Goal: Information Seeking & Learning: Learn about a topic

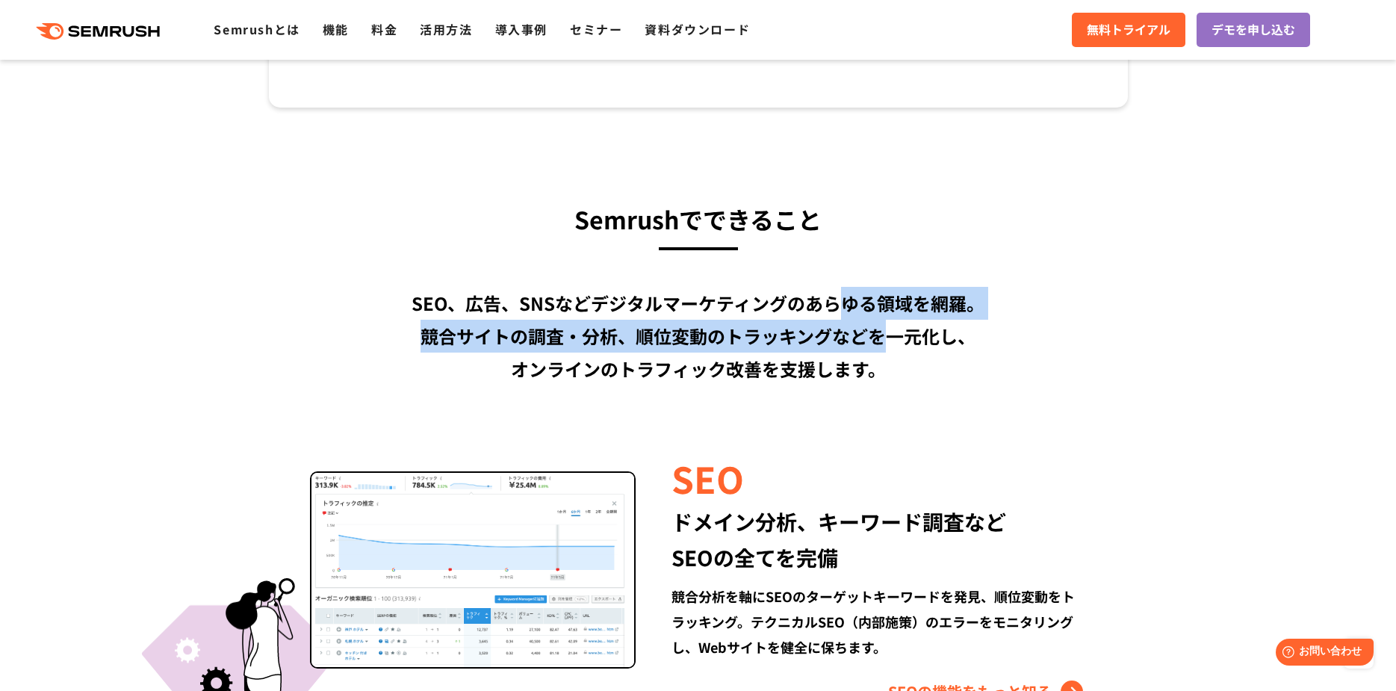
drag, startPoint x: 849, startPoint y: 309, endPoint x: 881, endPoint y: 326, distance: 36.1
click at [881, 326] on div "SEO、広告、SNSなどデジタルマーケティングのあらゆる領域を網羅。 競合サイトの調査・分析、順位変動のトラッキングなどを一元化し、 オンラインのトラフィック…" at bounding box center [698, 336] width 859 height 99
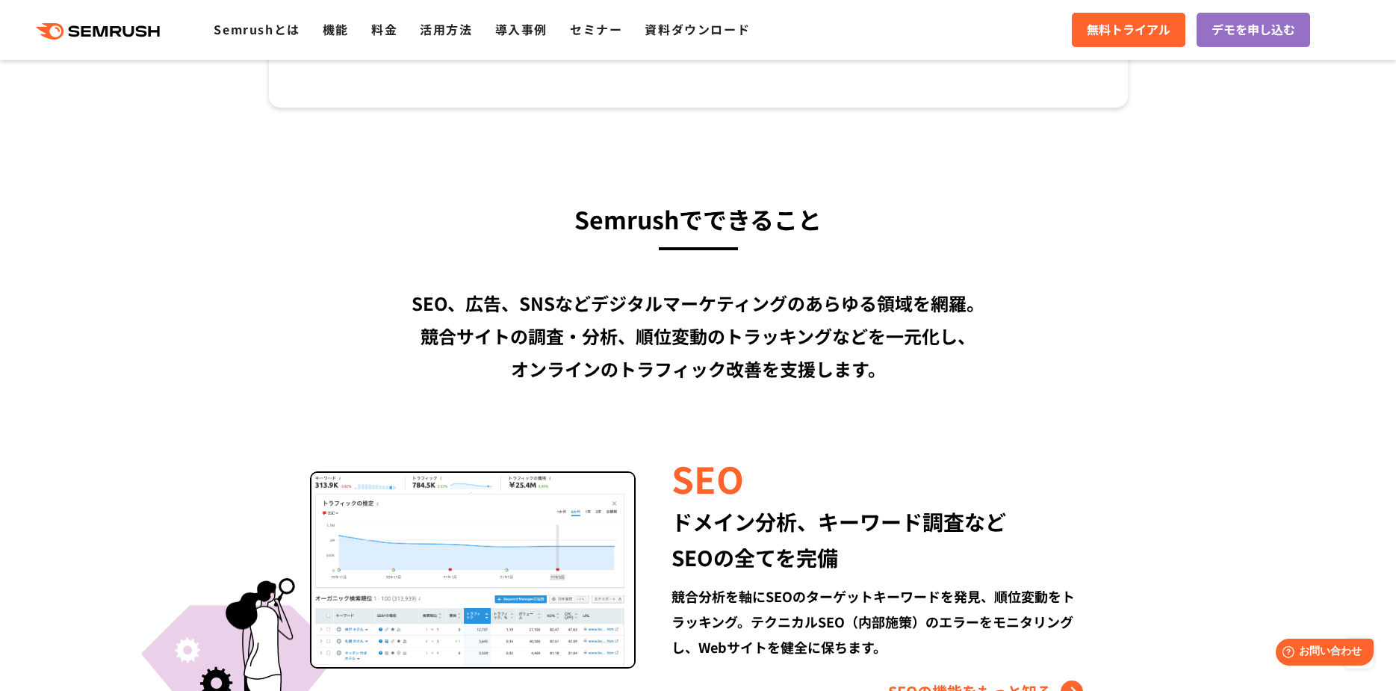
click at [919, 336] on div "SEO、広告、SNSなどデジタルマーケティングのあらゆる領域を網羅。 競合サイトの調査・分析、順位変動のトラッキングなどを一元化し、 オンラインのトラフィック…" at bounding box center [698, 336] width 859 height 99
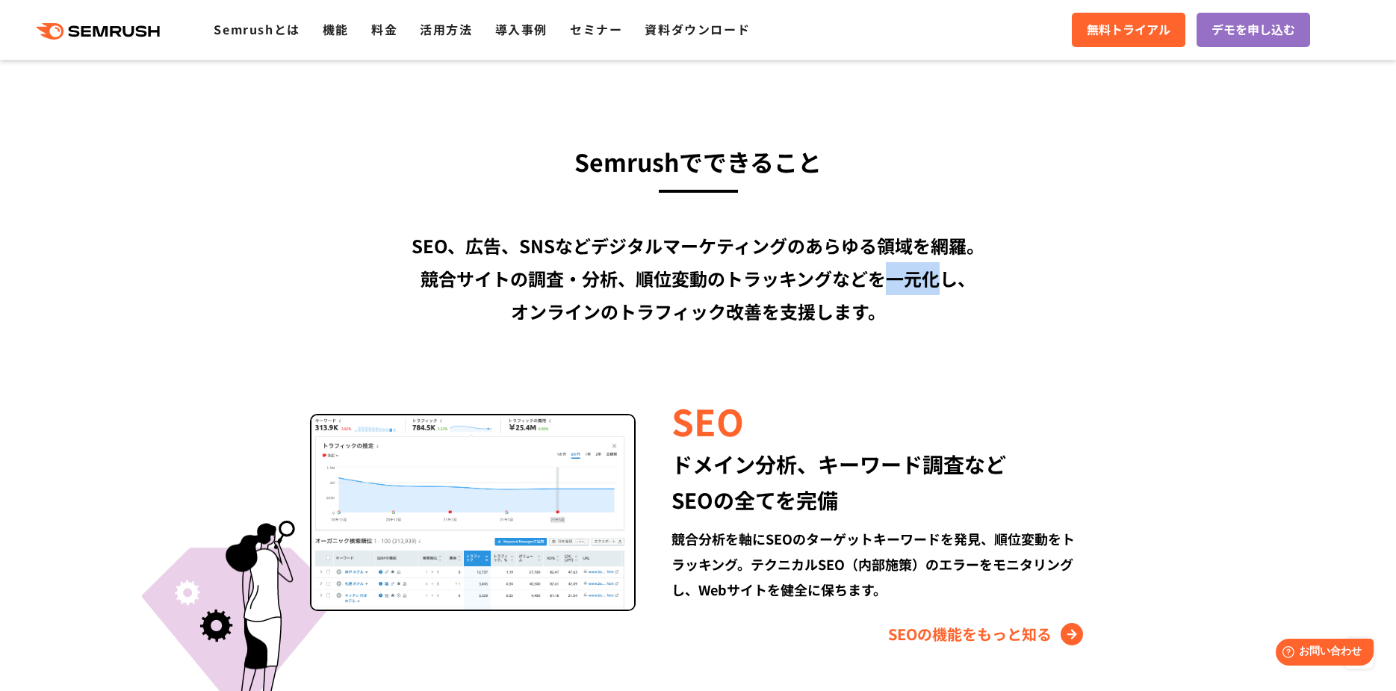
scroll to position [1120, 0]
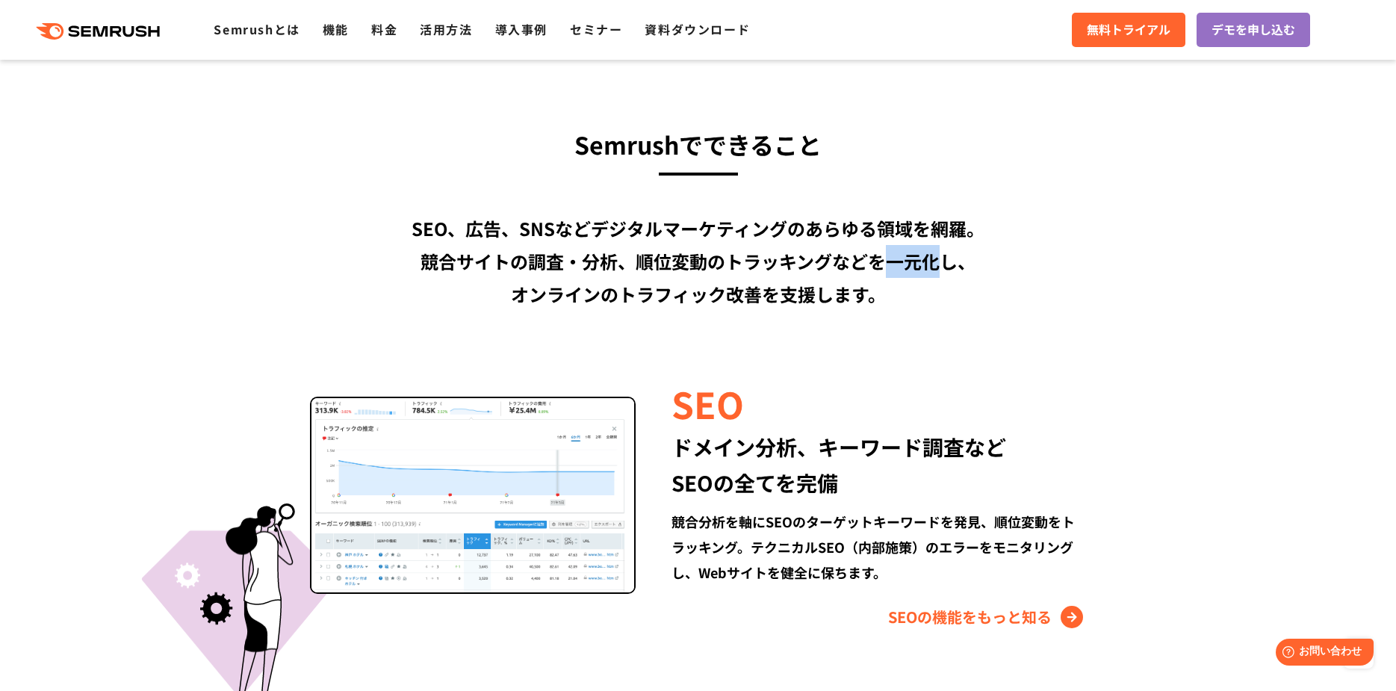
click at [614, 293] on div "SEO、広告、SNSなどデジタルマーケティングのあらゆる領域を網羅。 競合サイトの調査・分析、順位変動のトラッキングなどを一元化し、 オンラインのトラフィック…" at bounding box center [698, 261] width 859 height 99
drag, startPoint x: 694, startPoint y: 305, endPoint x: 728, endPoint y: 310, distance: 34.7
click at [728, 310] on div "SEO、広告、SNSなどデジタルマーケティングのあらゆる領域を網羅。 競合サイトの調査・分析、順位変動のトラッキングなどを一元化し、 オンラインのトラフィック…" at bounding box center [698, 261] width 859 height 99
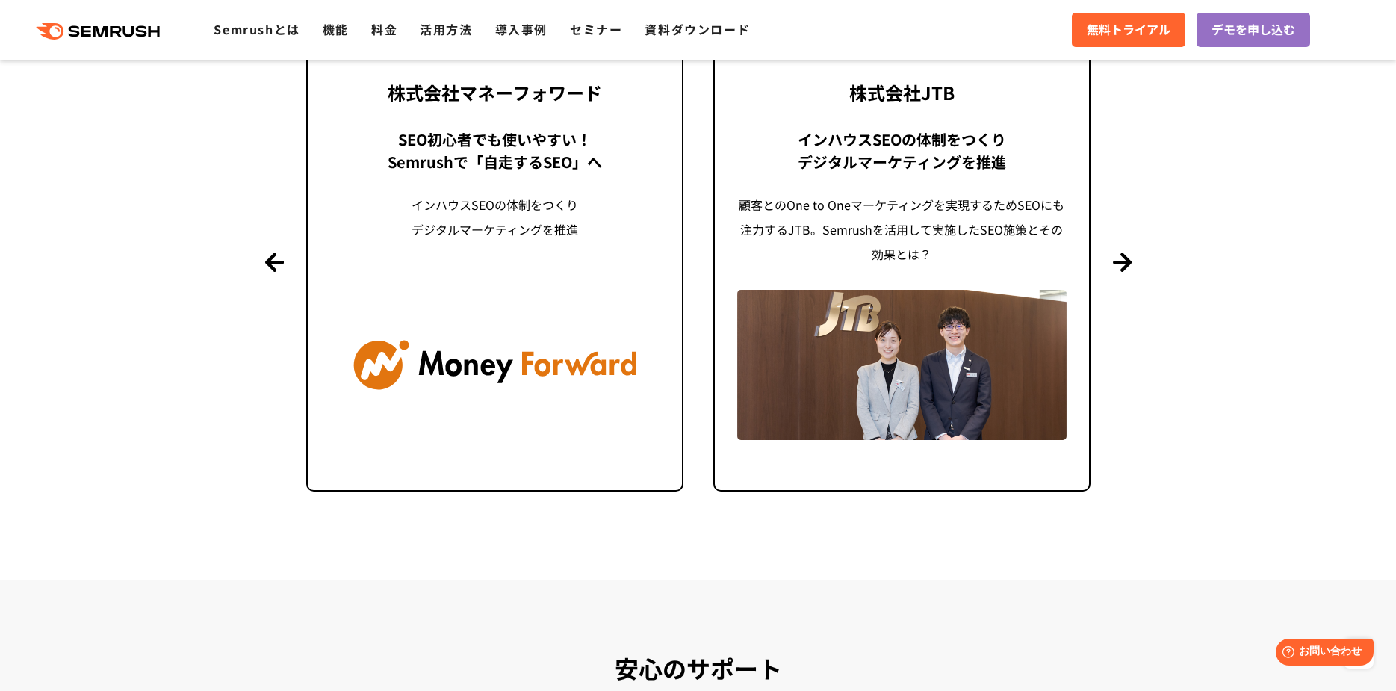
scroll to position [3510, 0]
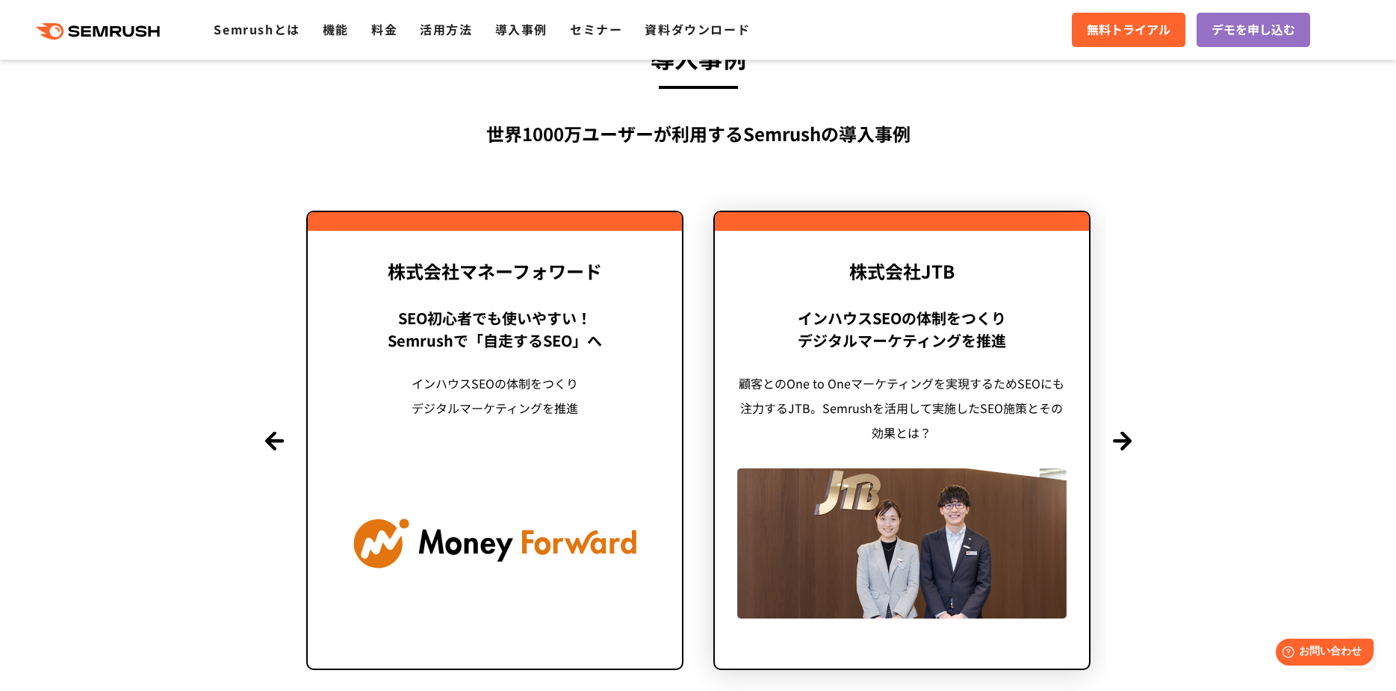
click at [910, 496] on img at bounding box center [901, 542] width 329 height 149
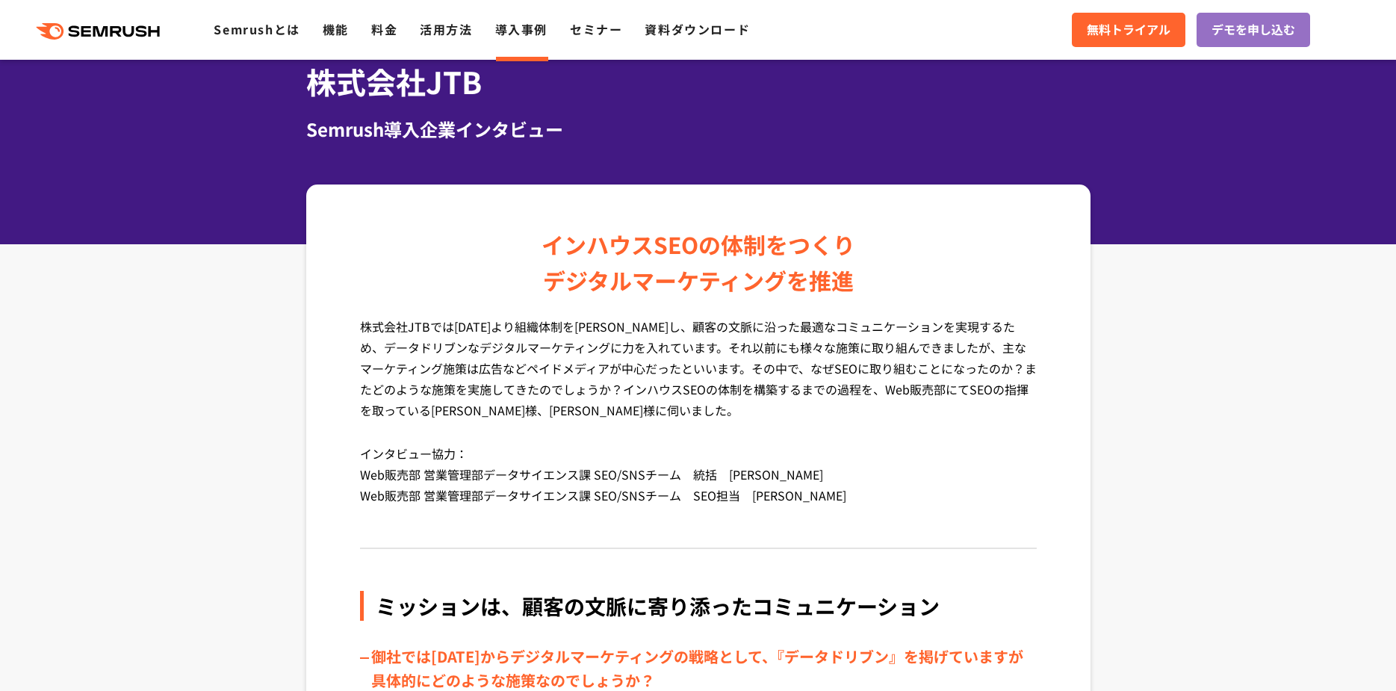
click at [527, 335] on p "株式会社JTBでは[DATE]より組織体制を[PERSON_NAME]し、顧客の文脈に沿った最適なコミュニケーションを実現するため、データドリブンなデジタルマ…" at bounding box center [698, 379] width 677 height 127
drag, startPoint x: 531, startPoint y: 365, endPoint x: 638, endPoint y: 378, distance: 108.3
click at [638, 378] on p "株式会社JTBでは2018年4月より組織体制を一新し、顧客の文脈に沿った最適なコミュニケーションを実現するため、データドリブンなデジタルマーケティングに力を入…" at bounding box center [698, 379] width 677 height 127
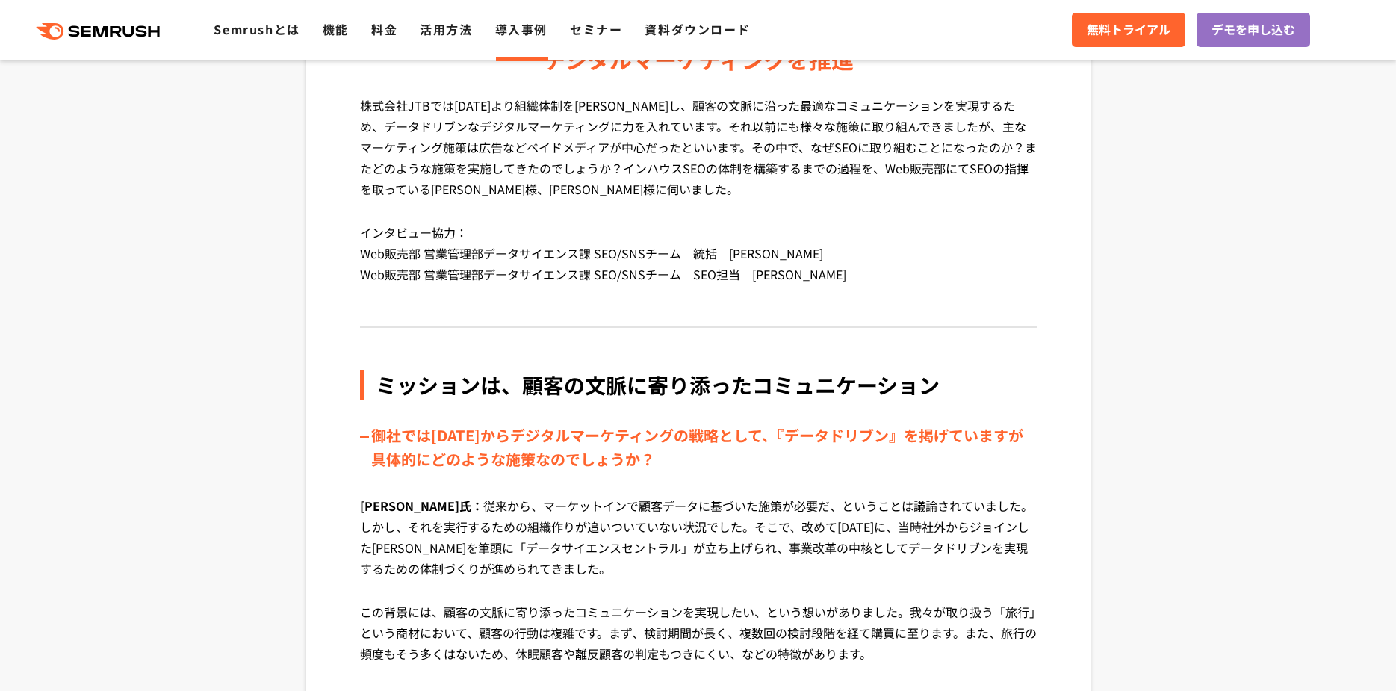
scroll to position [299, 0]
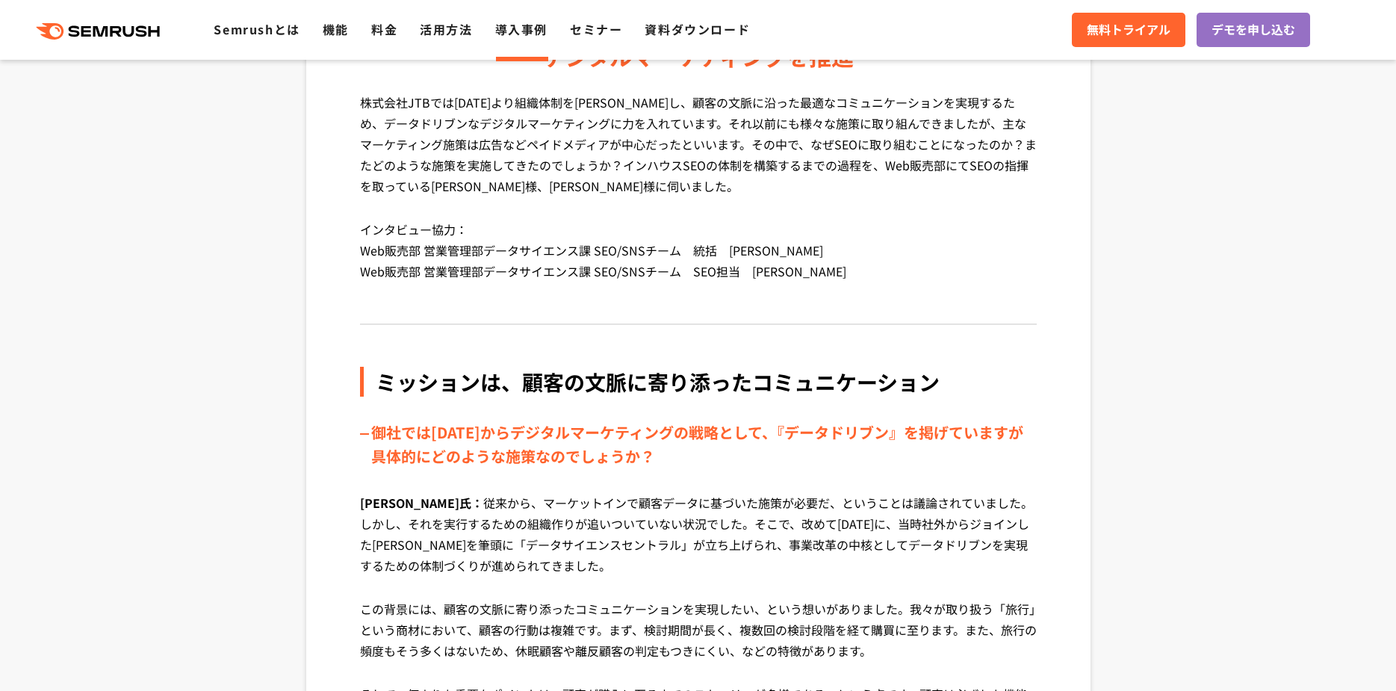
click at [582, 395] on div "ミッションは、顧客の文脈に寄り添ったコミュニケーション" at bounding box center [698, 382] width 677 height 30
drag, startPoint x: 582, startPoint y: 395, endPoint x: 603, endPoint y: 396, distance: 20.9
click at [603, 396] on div "ミッションは、顧客の文脈に寄り添ったコミュニケーション" at bounding box center [698, 382] width 677 height 30
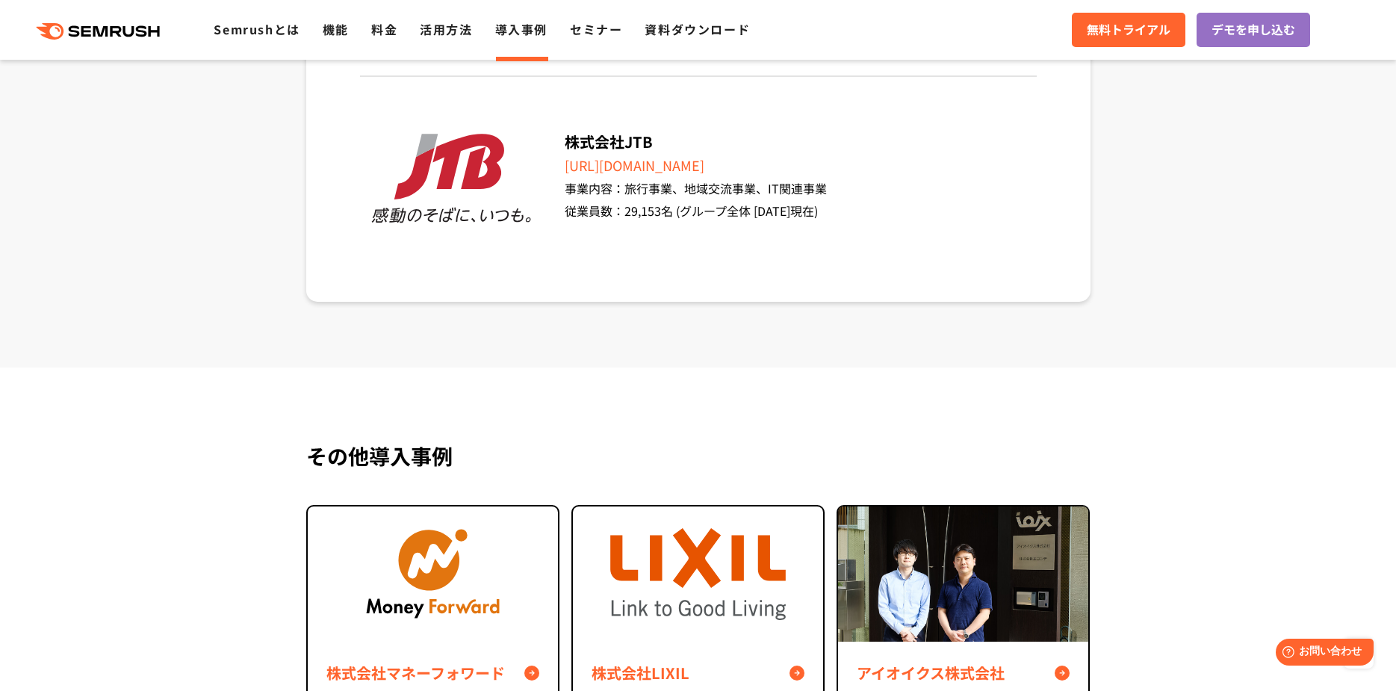
scroll to position [6646, 0]
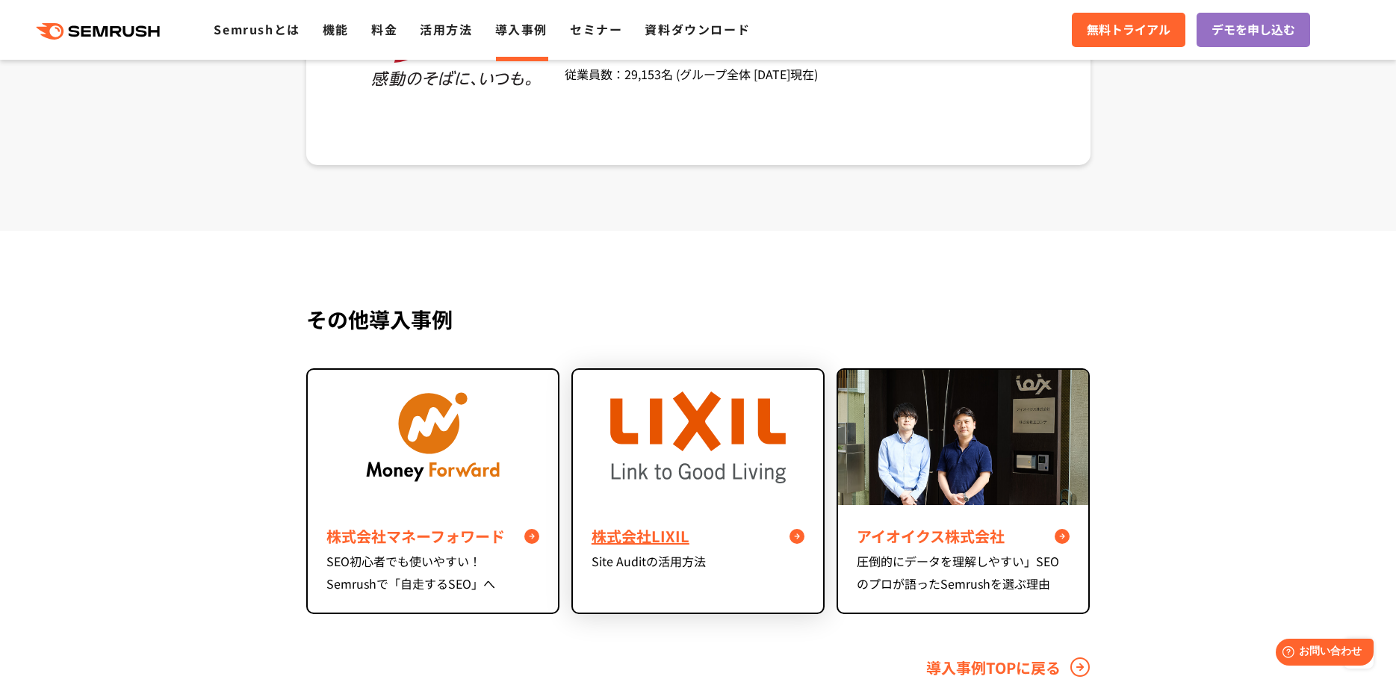
click at [707, 425] on img at bounding box center [697, 437] width 175 height 92
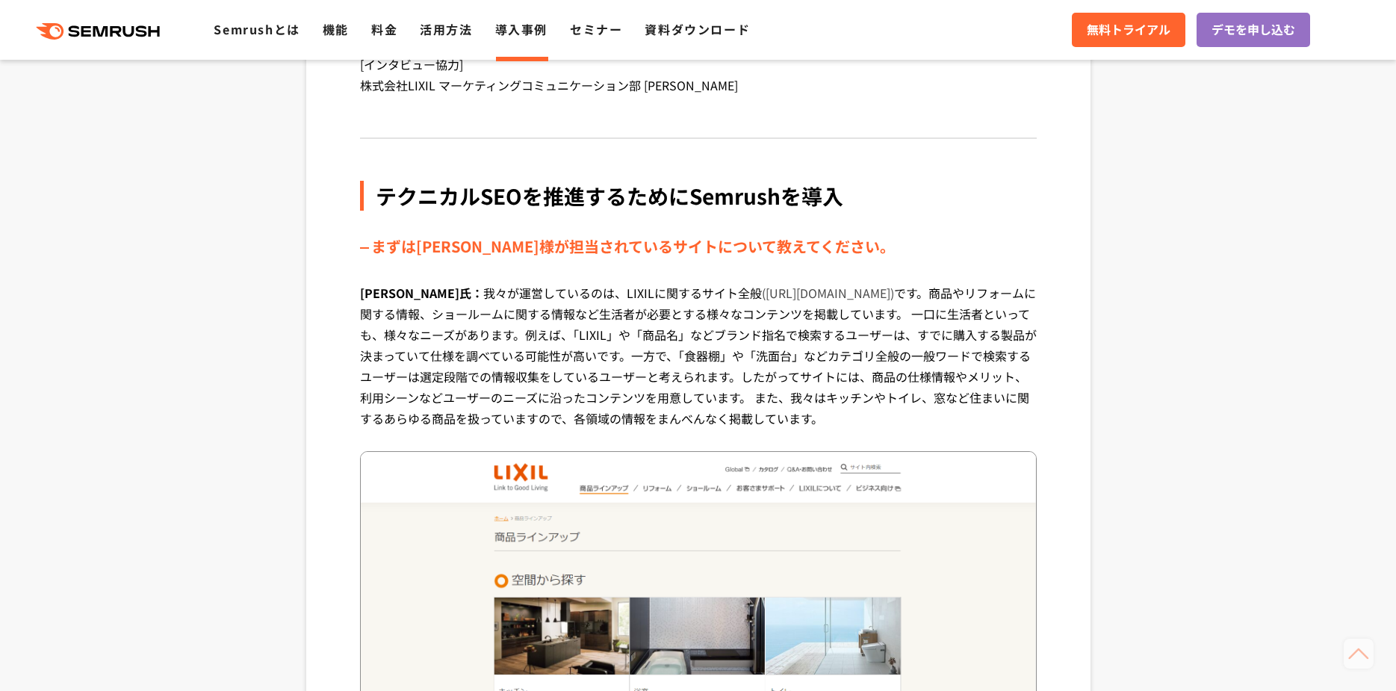
scroll to position [448, 0]
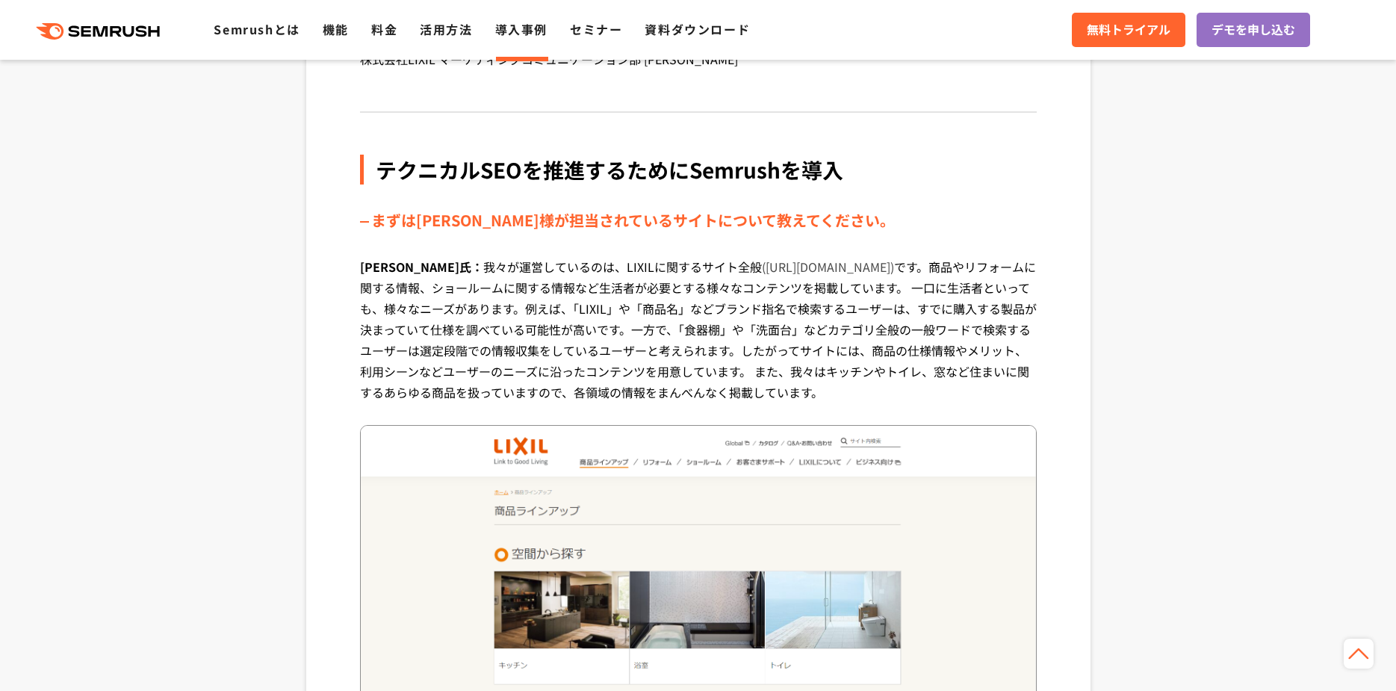
click at [719, 336] on p "長嶺氏： 我々が運営しているのは、LIXILに関するサイト全般 (https://www.lixil.co.jp/)" at bounding box center [698, 340] width 677 height 169
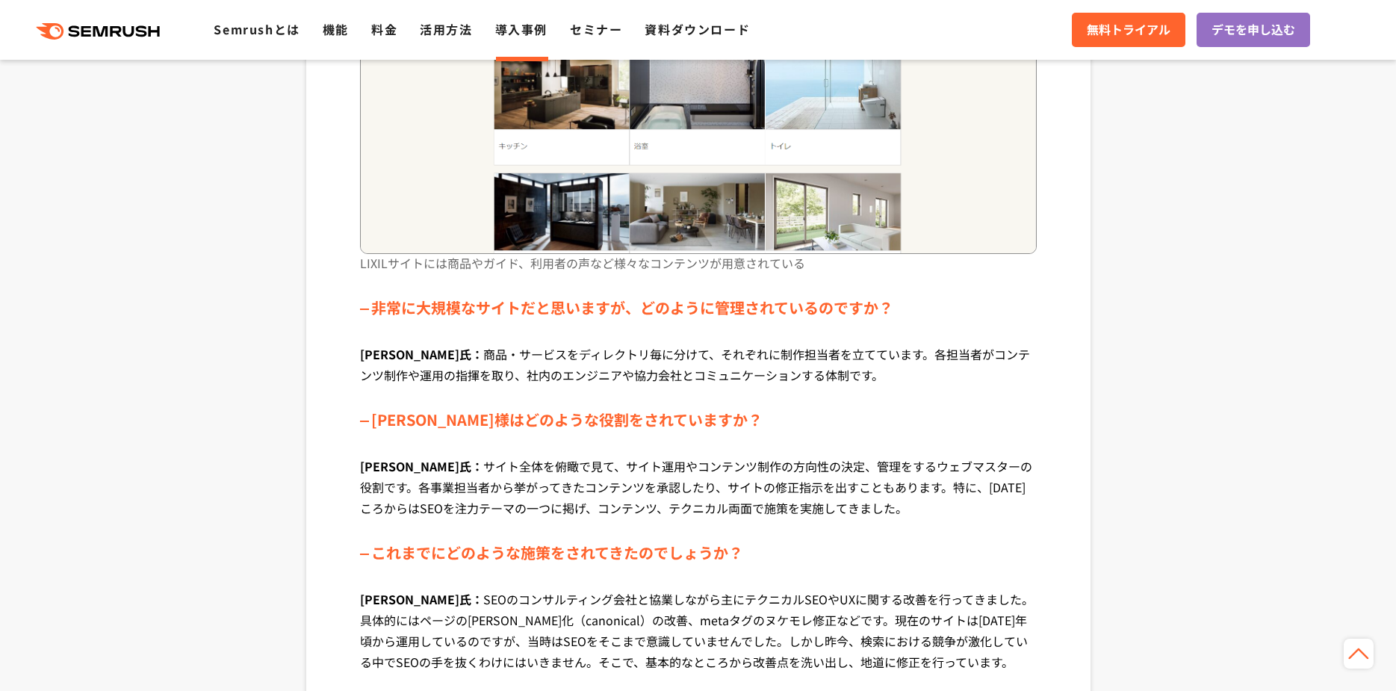
scroll to position [971, 0]
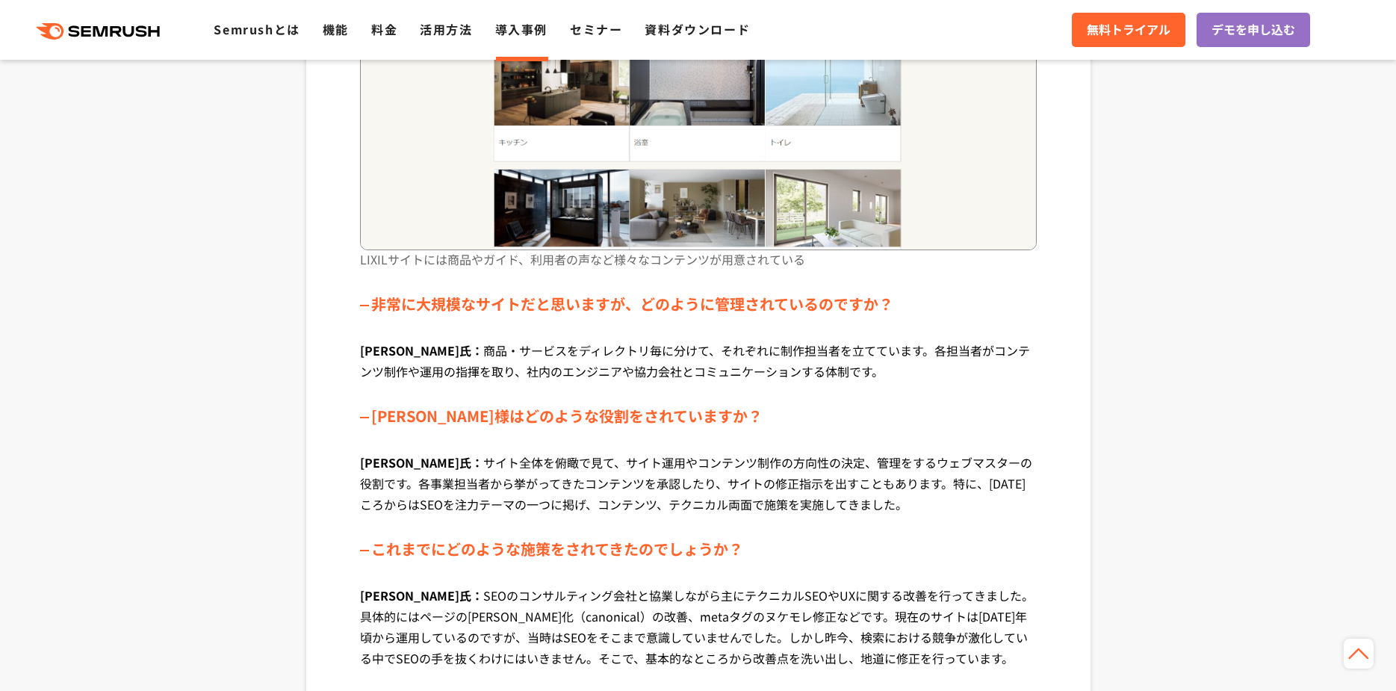
click at [647, 361] on p "長嶺氏： 商品・サービスをディレクトリ毎に分けて、それぞれに制作担当者を立てています。各担当者がコンテンツ制作や運用の指揮を取り、社内のエンジニアや協力会社と…" at bounding box center [698, 372] width 677 height 64
click at [747, 355] on p "長嶺氏： 商品・サービスをディレクトリ毎に分けて、それぞれに制作担当者を立てています。各担当者がコンテンツ制作や運用の指揮を取り、社内のエンジニアや協力会社と…" at bounding box center [698, 372] width 677 height 64
click at [753, 358] on p "長嶺氏： 商品・サービスをディレクトリ毎に分けて、それぞれに制作担当者を立てています。各担当者がコンテンツ制作や運用の指揮を取り、社内のエンジニアや協力会社と…" at bounding box center [698, 372] width 677 height 64
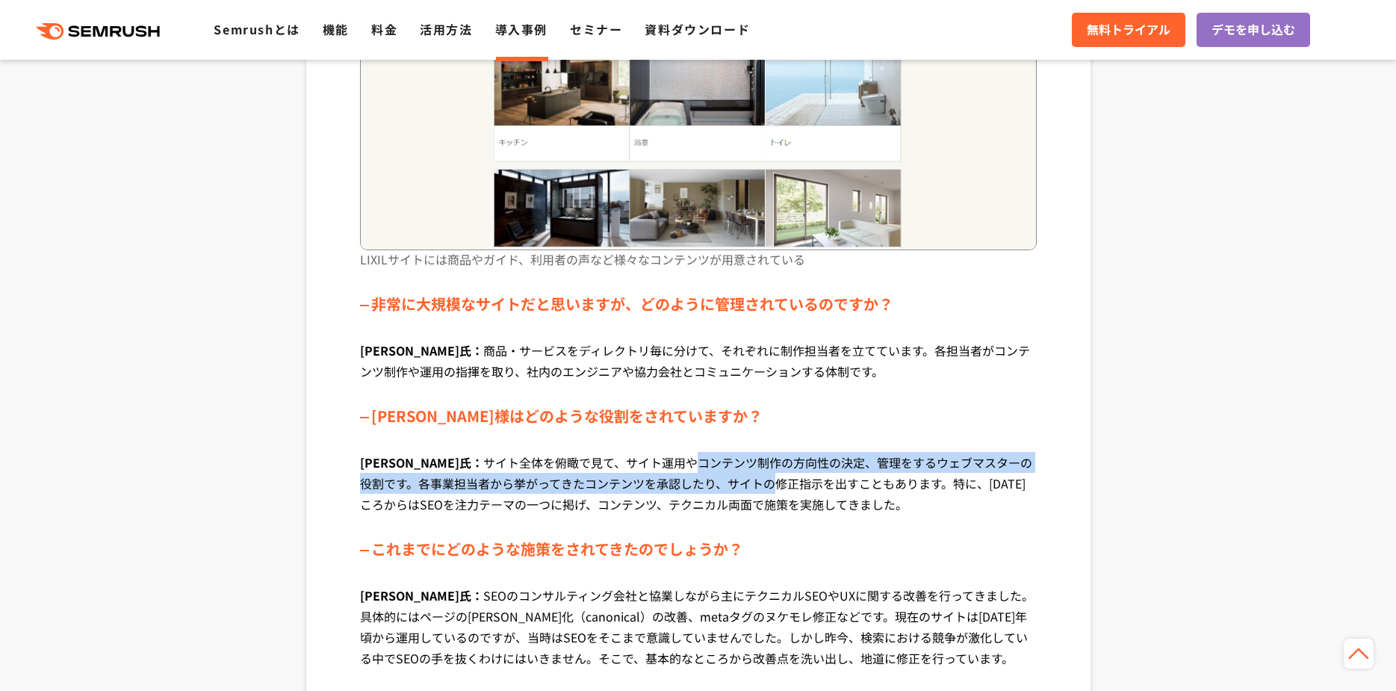
drag, startPoint x: 621, startPoint y: 456, endPoint x: 710, endPoint y: 486, distance: 94.5
click at [710, 486] on p "長嶺氏： サイト全体を俯瞰で見て、サイト運用やコンテンツ制作の方向性の決定、管理をするウェブマスターの役割です。各事業担当者から挙がってきたコンテンツを承認し…" at bounding box center [698, 494] width 677 height 85
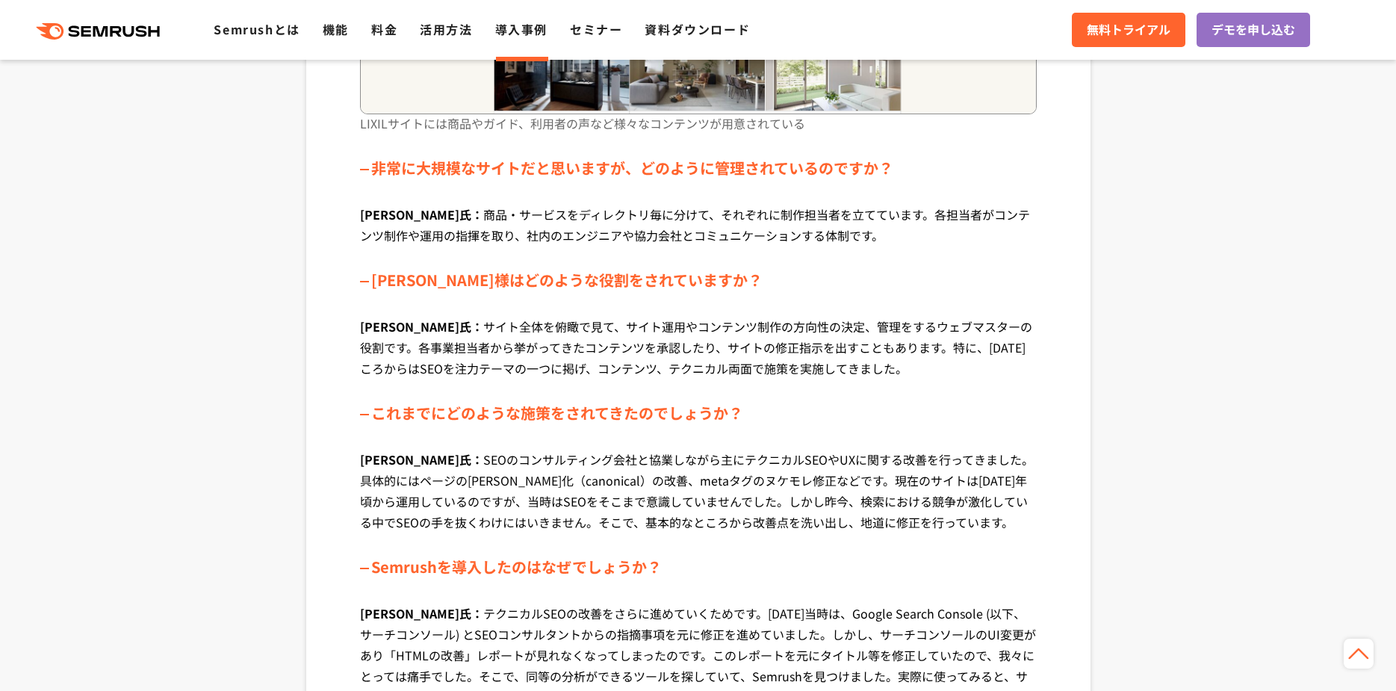
scroll to position [1120, 0]
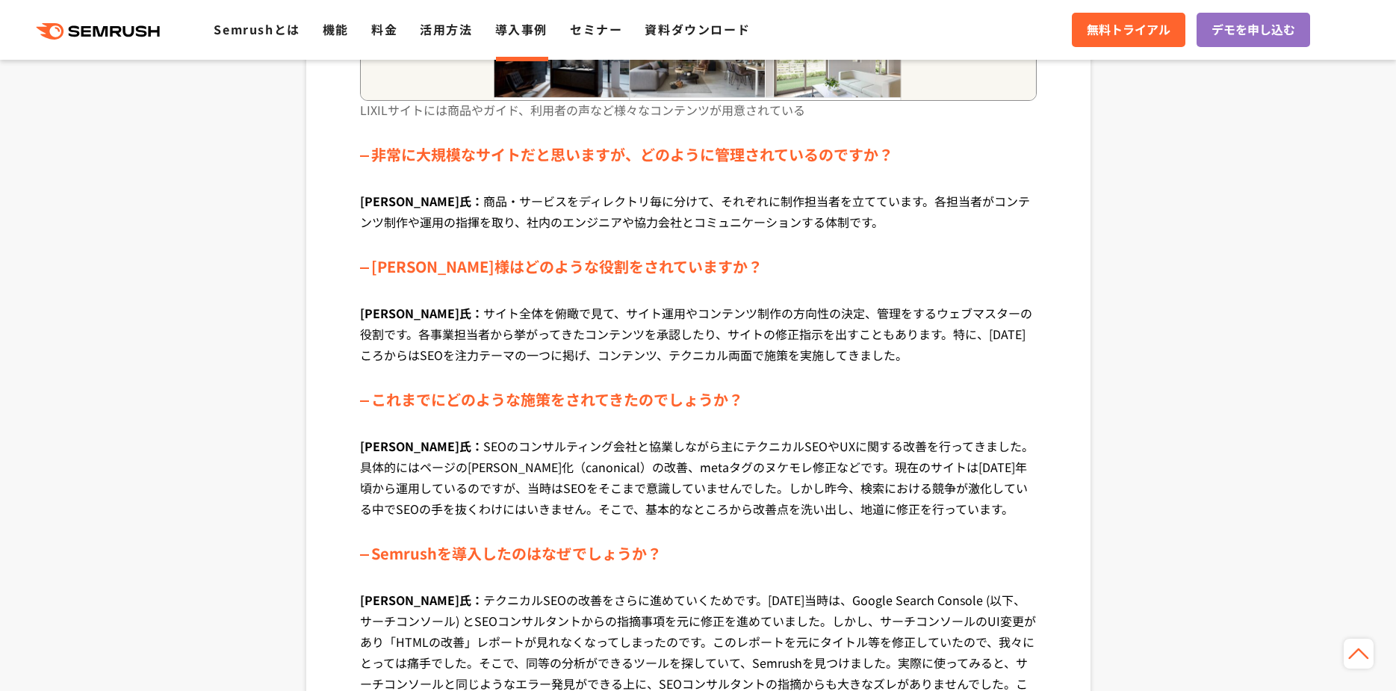
click at [703, 459] on p "長嶺氏： SEOのコンサルティング会社と協業しながら主にテクニカルSEOやUXに関する改善を行ってきました。具体的にはページの正規化（canonical）の改…" at bounding box center [698, 488] width 677 height 106
click at [727, 473] on p "長嶺氏： SEOのコンサルティング会社と協業しながら主にテクニカルSEOやUXに関する改善を行ってきました。具体的にはページの正規化（canonical）の改…" at bounding box center [698, 488] width 677 height 106
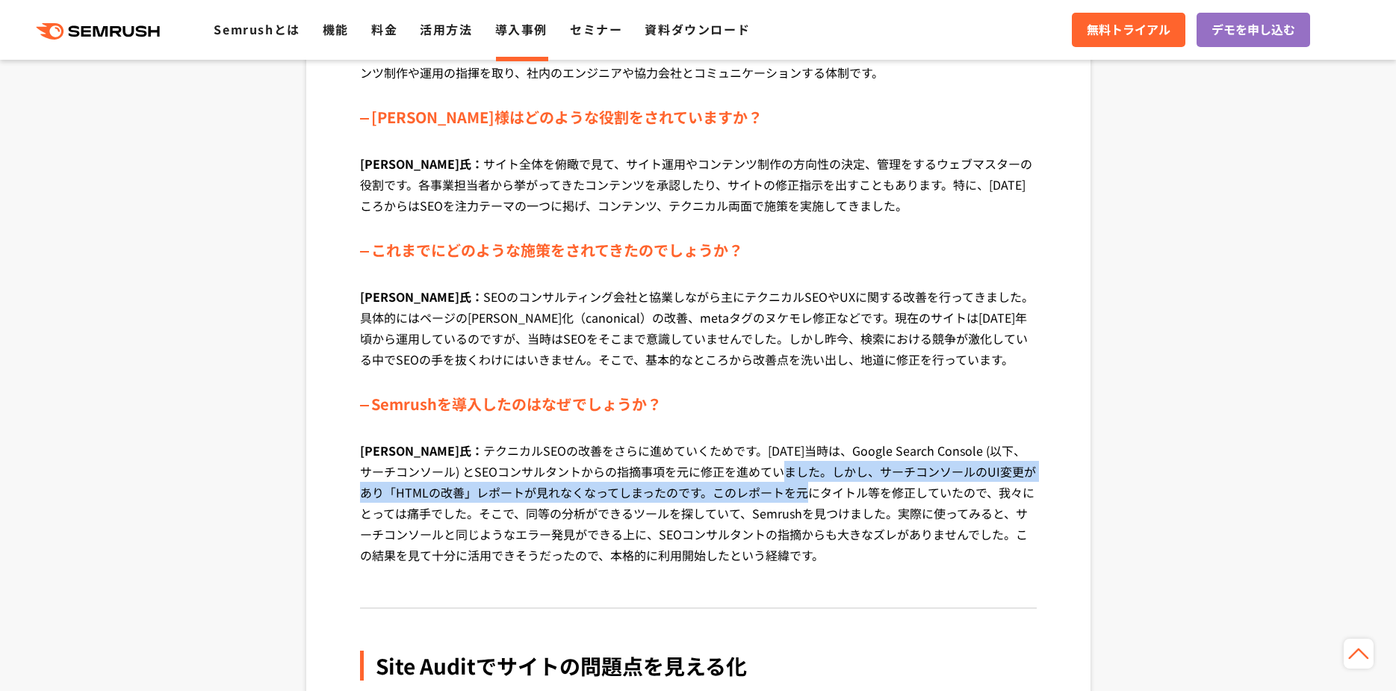
click at [739, 490] on p "長嶺氏： テクニカルSEOの改善をさらに進めていくためです。2018年当時は、Google Search Console (以下、サーチコンソール) とSEO…" at bounding box center [698, 514] width 677 height 148
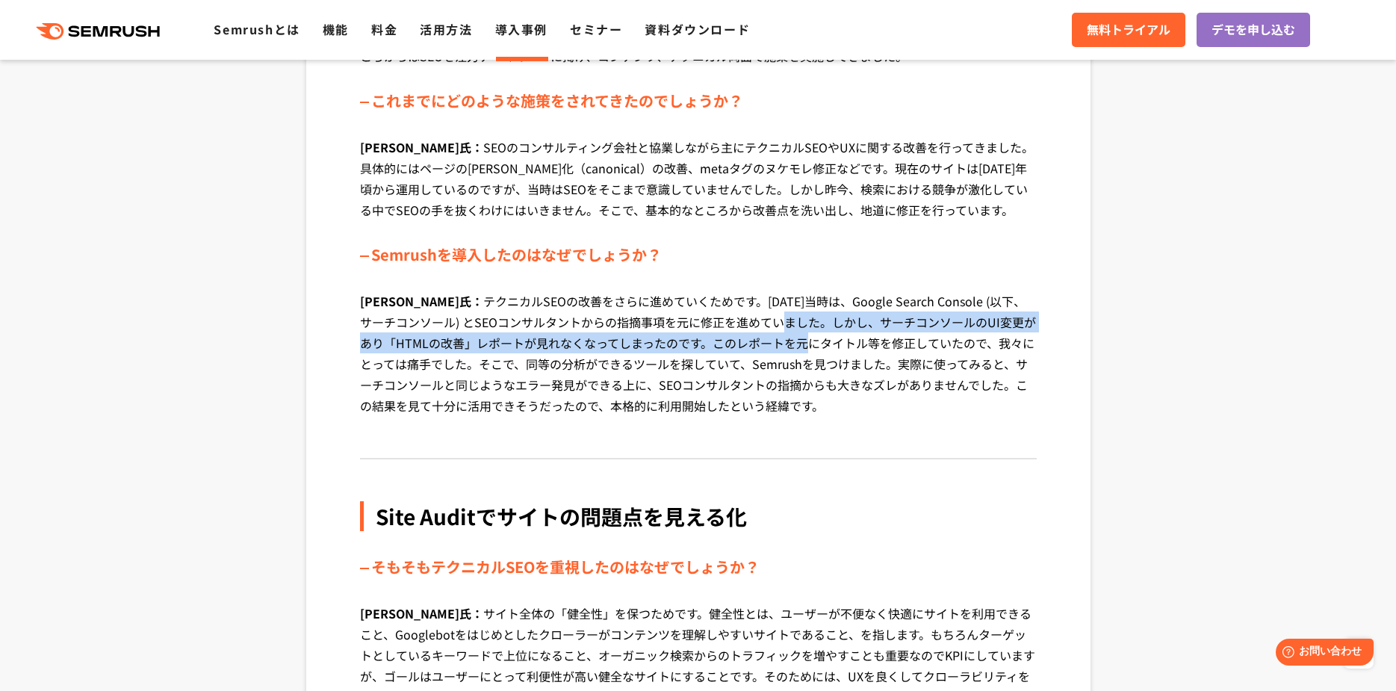
scroll to position [1568, 0]
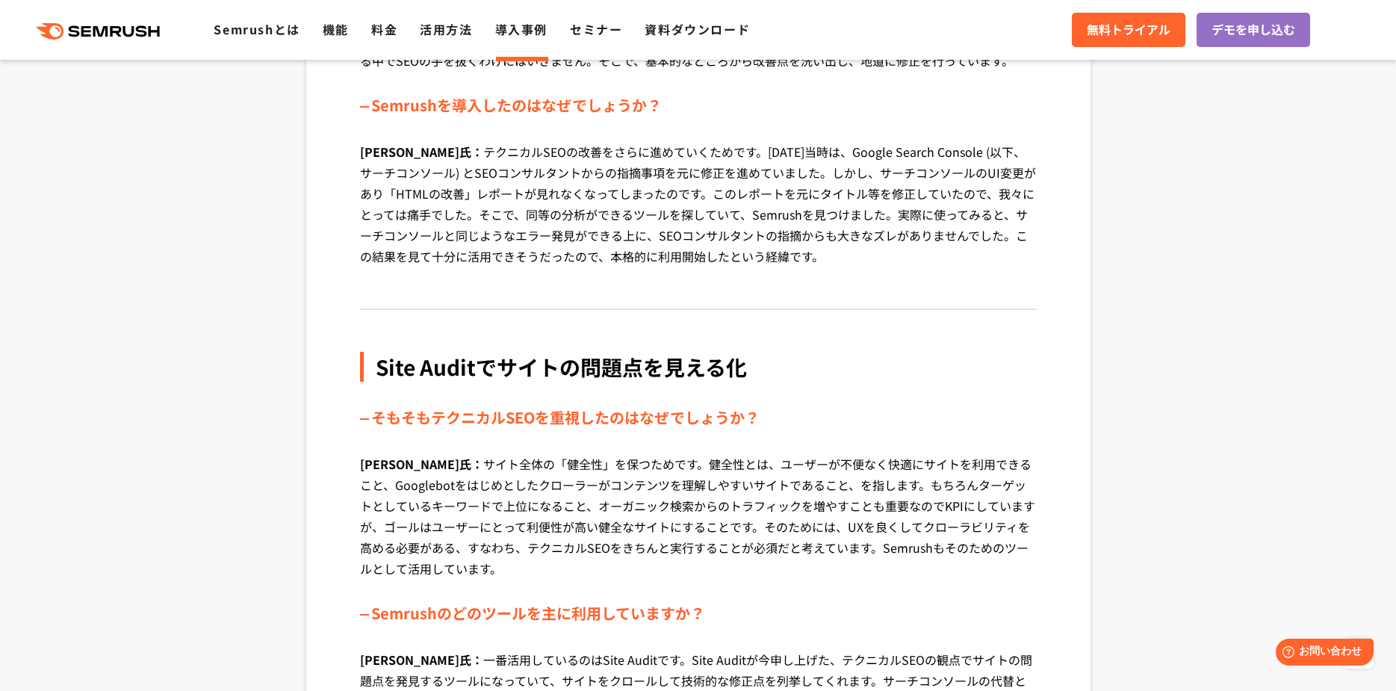
click at [743, 509] on p "長嶺氏： サイト全体の「健全性」を保つためです。健全性とは、ユーザーが不便なく快適にサイトを利用できること、Googlebotをはじめとしたクローラーがコンテ…" at bounding box center [698, 527] width 677 height 148
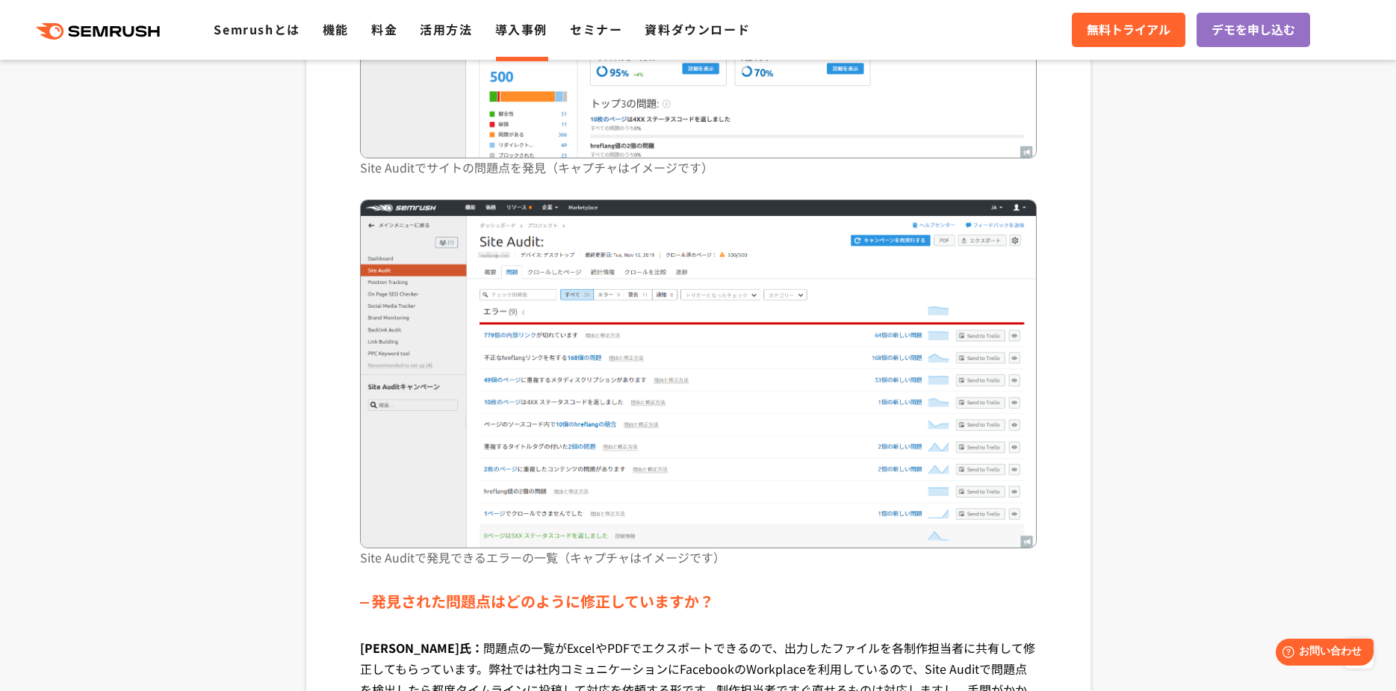
scroll to position [2987, 0]
